Goal: Navigation & Orientation: Go to known website

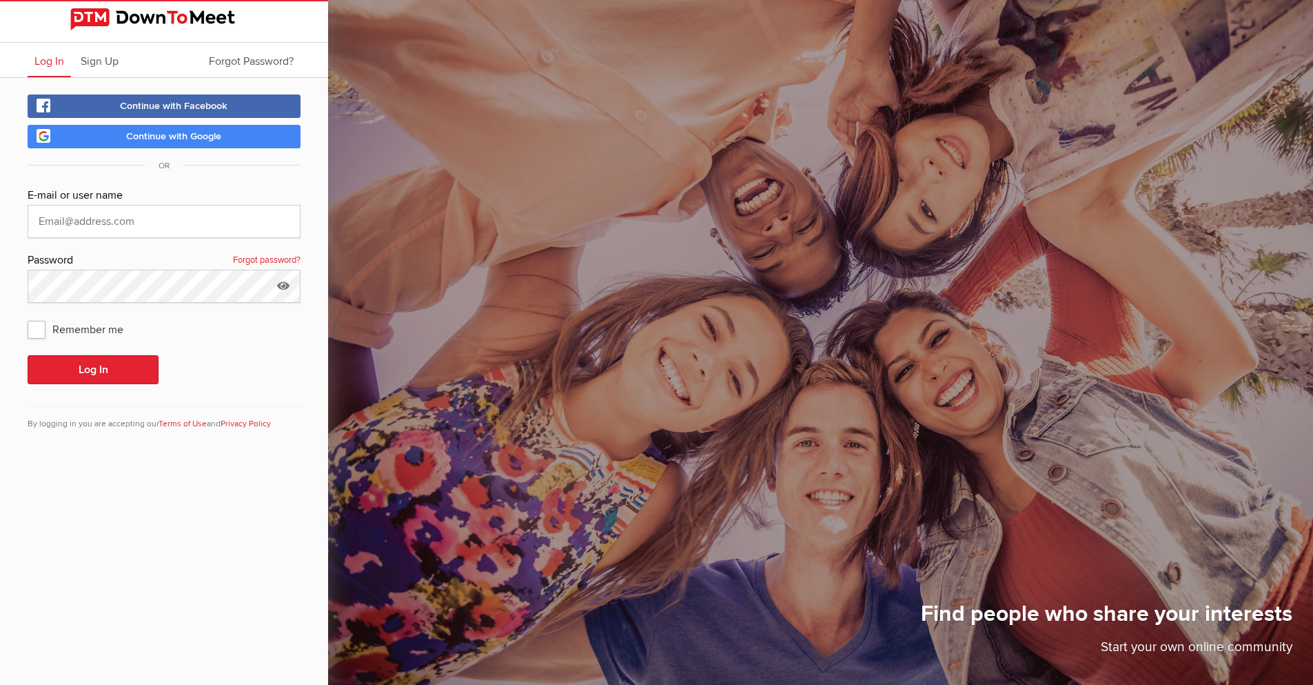
click at [164, 418] on div "By logging in you are accepting our Terms of Use and Privacy Policy" at bounding box center [164, 418] width 273 height 24
